Goal: Task Accomplishment & Management: Use online tool/utility

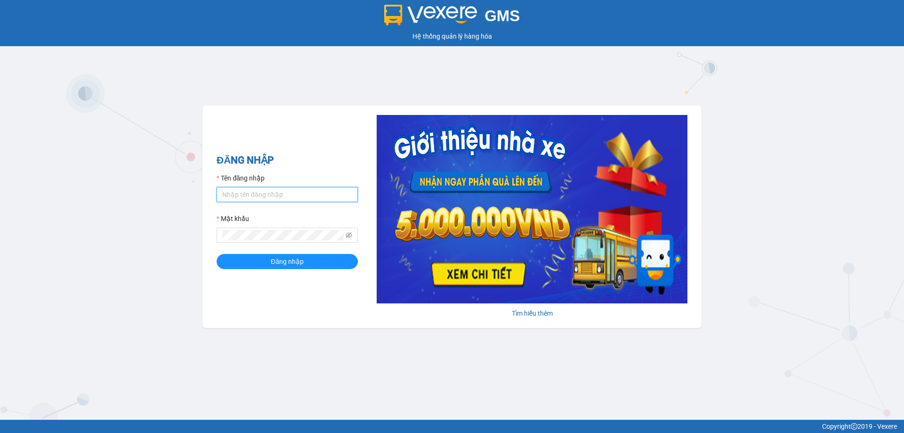
click at [260, 194] on input "Tên đăng nhập" at bounding box center [287, 194] width 141 height 15
type input "lamtruong.tienoanh"
click at [217, 254] on button "Đăng nhập" at bounding box center [287, 261] width 141 height 15
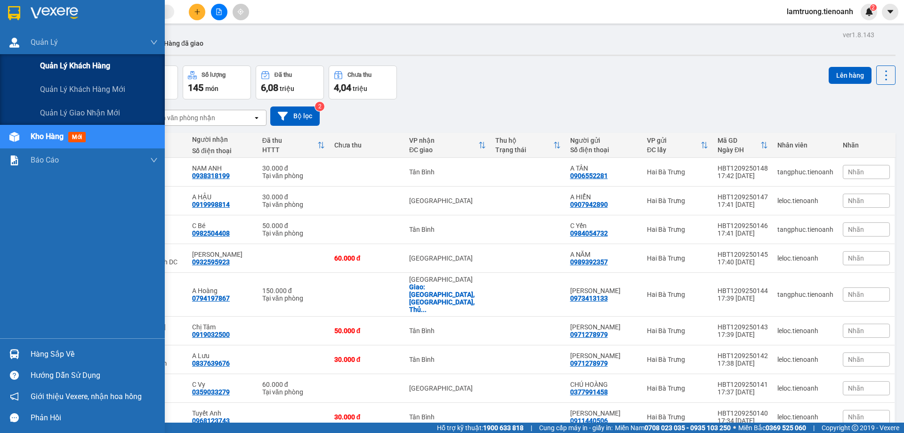
click at [64, 73] on div "Quản lý khách hàng" at bounding box center [99, 66] width 118 height 24
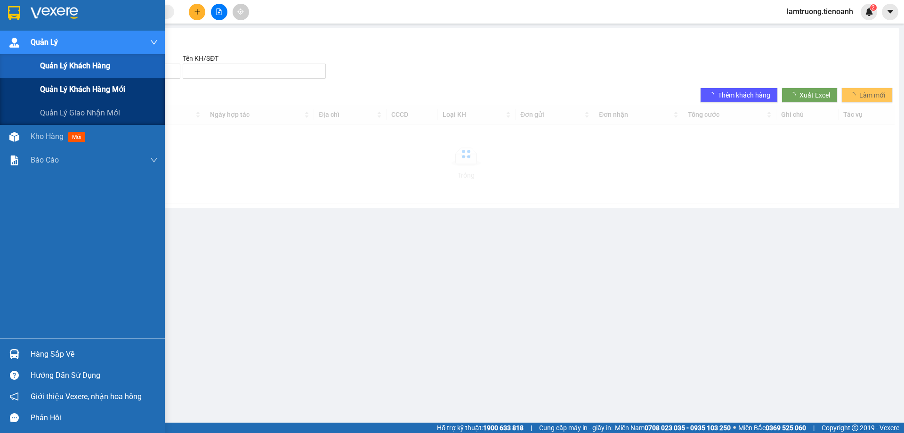
click at [58, 97] on div "Quản lý khách hàng mới" at bounding box center [99, 90] width 118 height 24
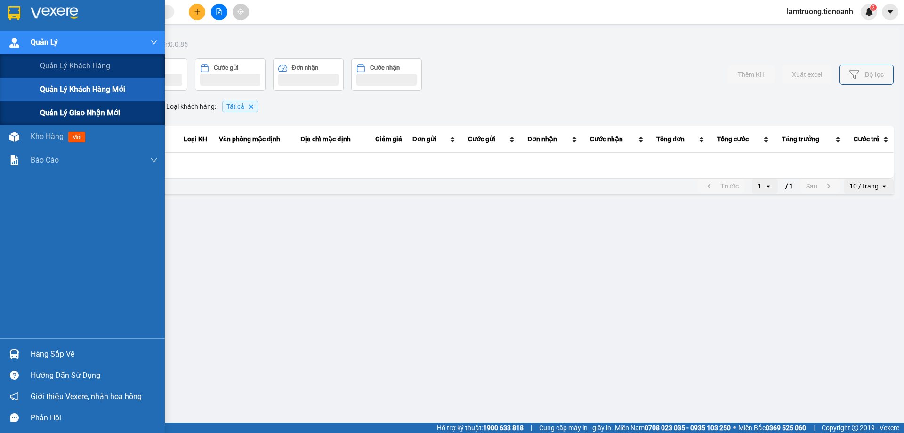
click at [81, 114] on span "Quản lý giao nhận mới" at bounding box center [80, 113] width 80 height 12
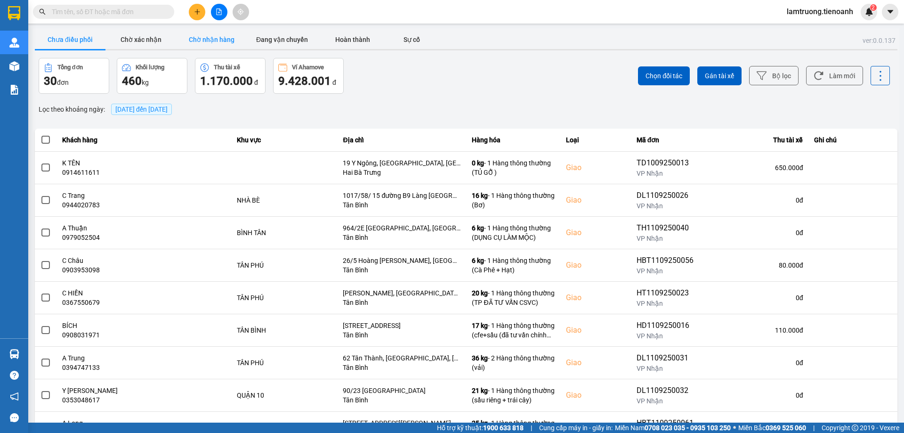
click at [209, 35] on button "Chờ nhận hàng" at bounding box center [211, 39] width 71 height 19
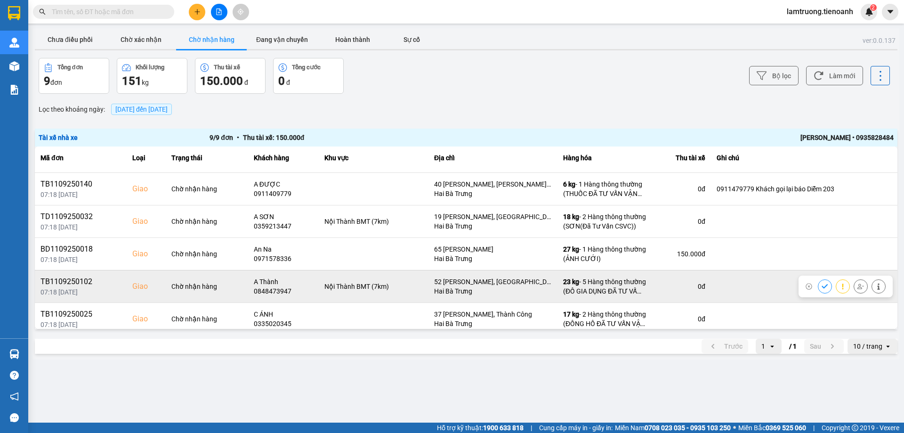
scroll to position [133, 0]
